Goal: Information Seeking & Learning: Learn about a topic

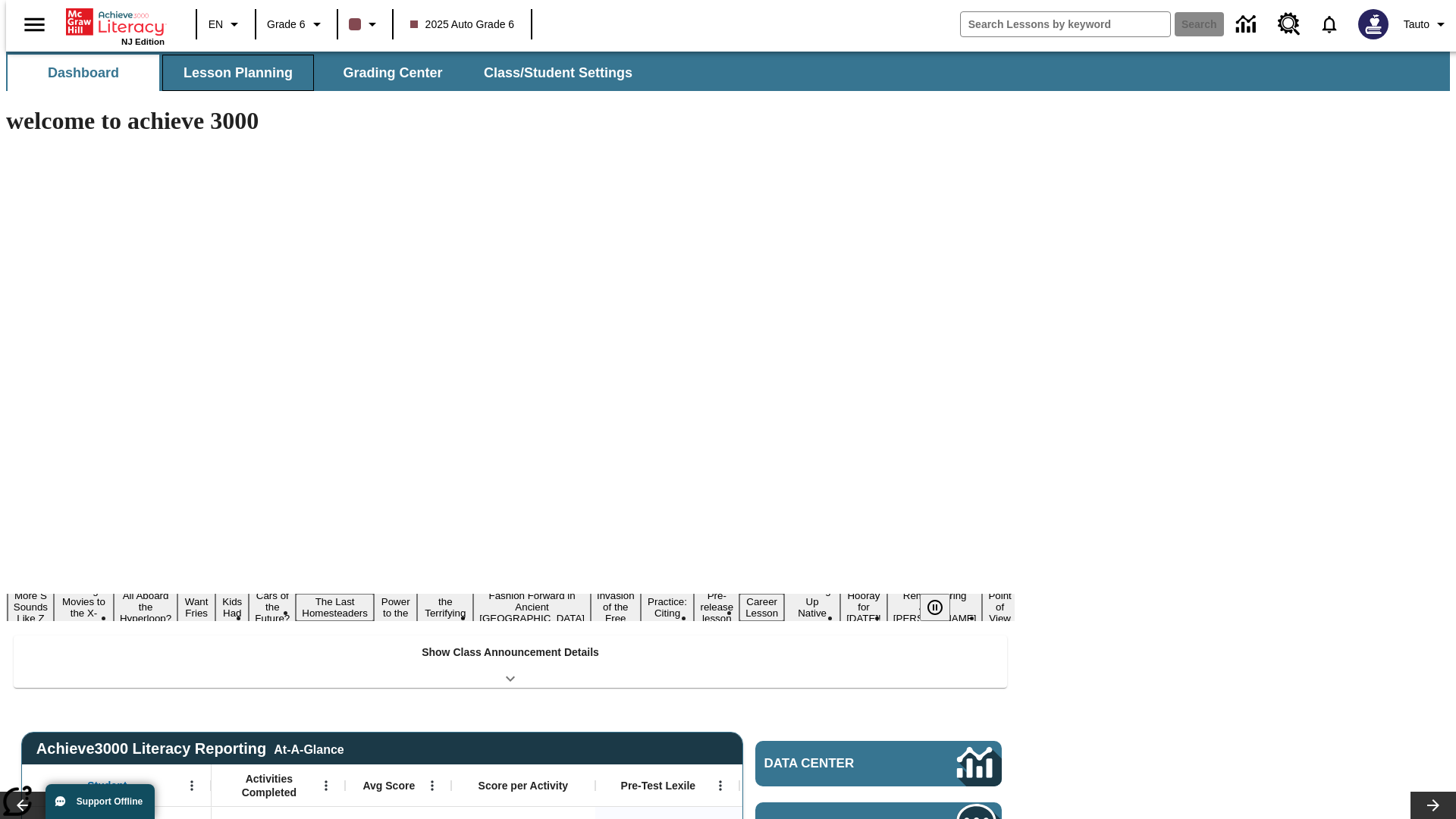
click at [232, 73] on button "Lesson Planning" at bounding box center [238, 73] width 152 height 37
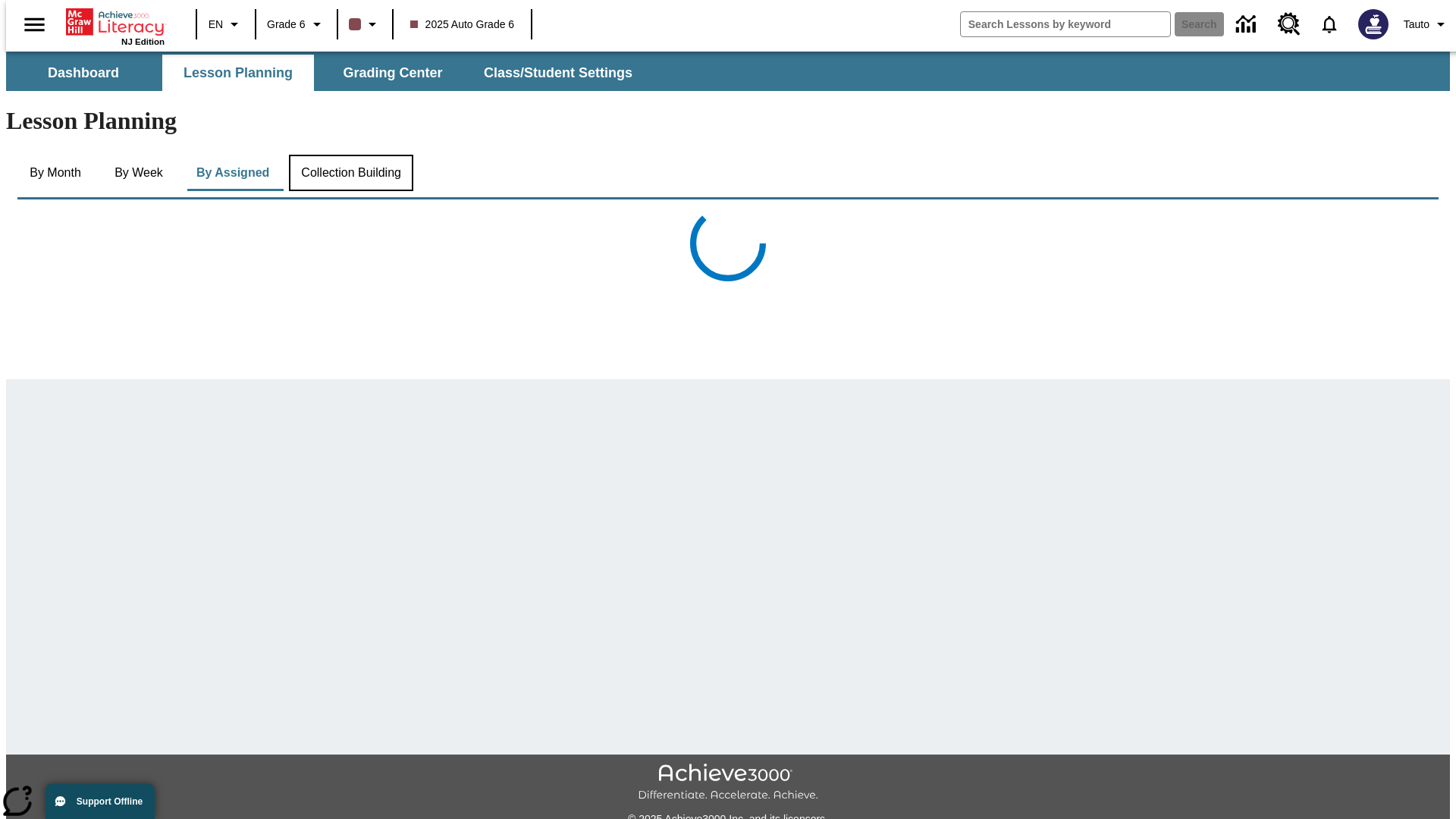
click at [349, 155] on button "Collection Building" at bounding box center [351, 173] width 125 height 37
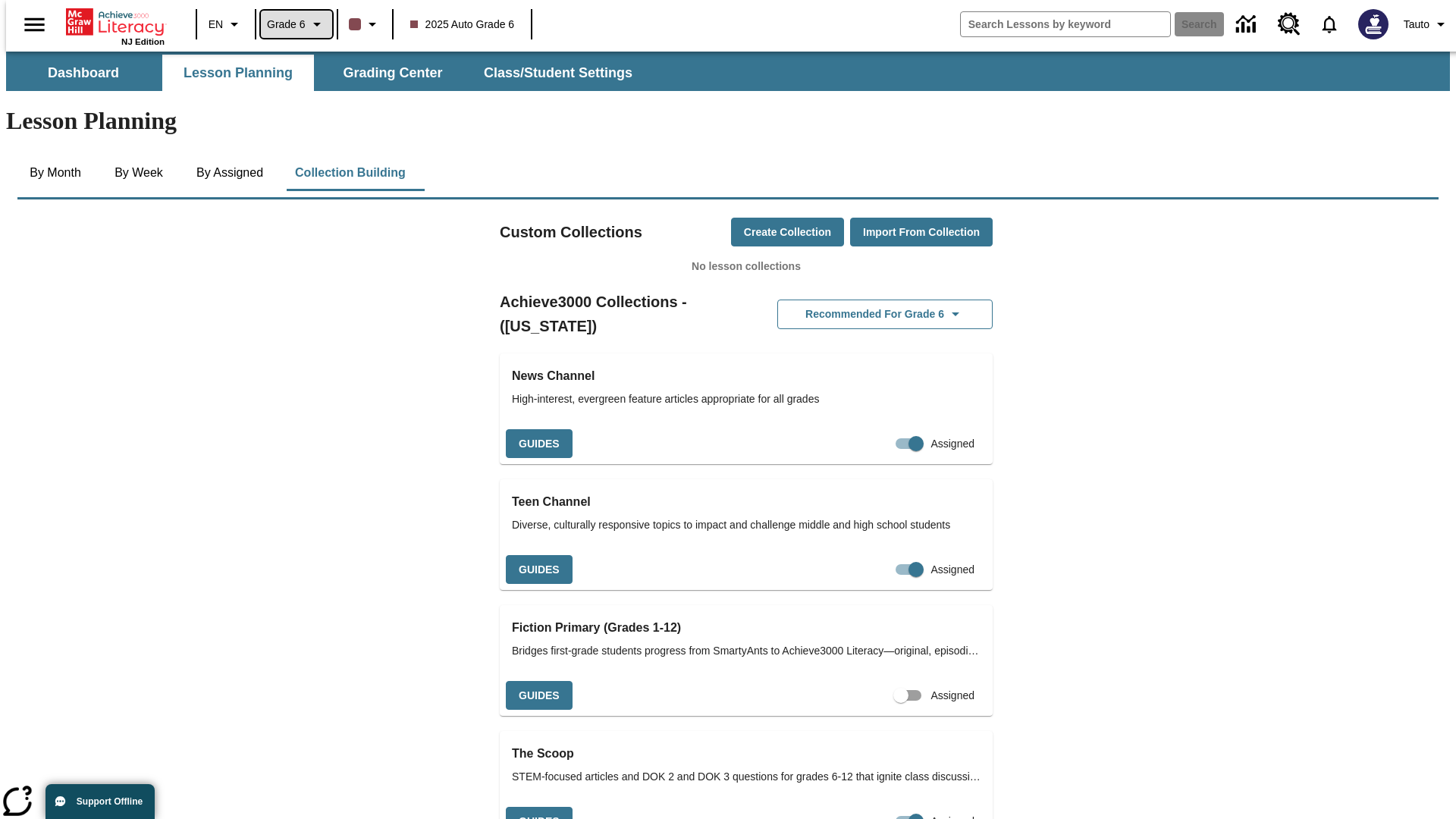
click at [290, 24] on span "Grade 6" at bounding box center [286, 25] width 38 height 16
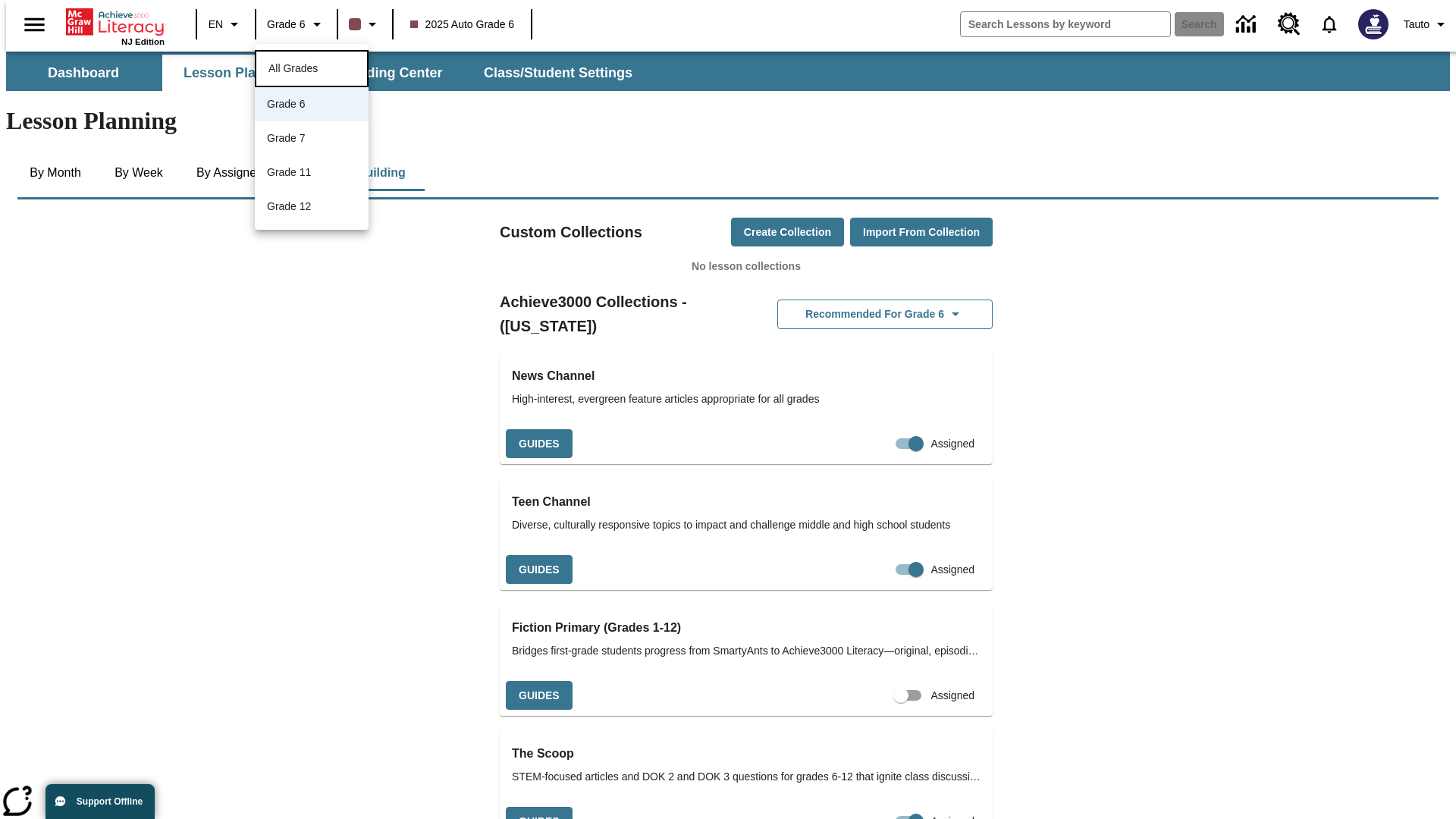
click at [312, 67] on span "All Grades" at bounding box center [293, 68] width 50 height 12
